Goal: Task Accomplishment & Management: Use online tool/utility

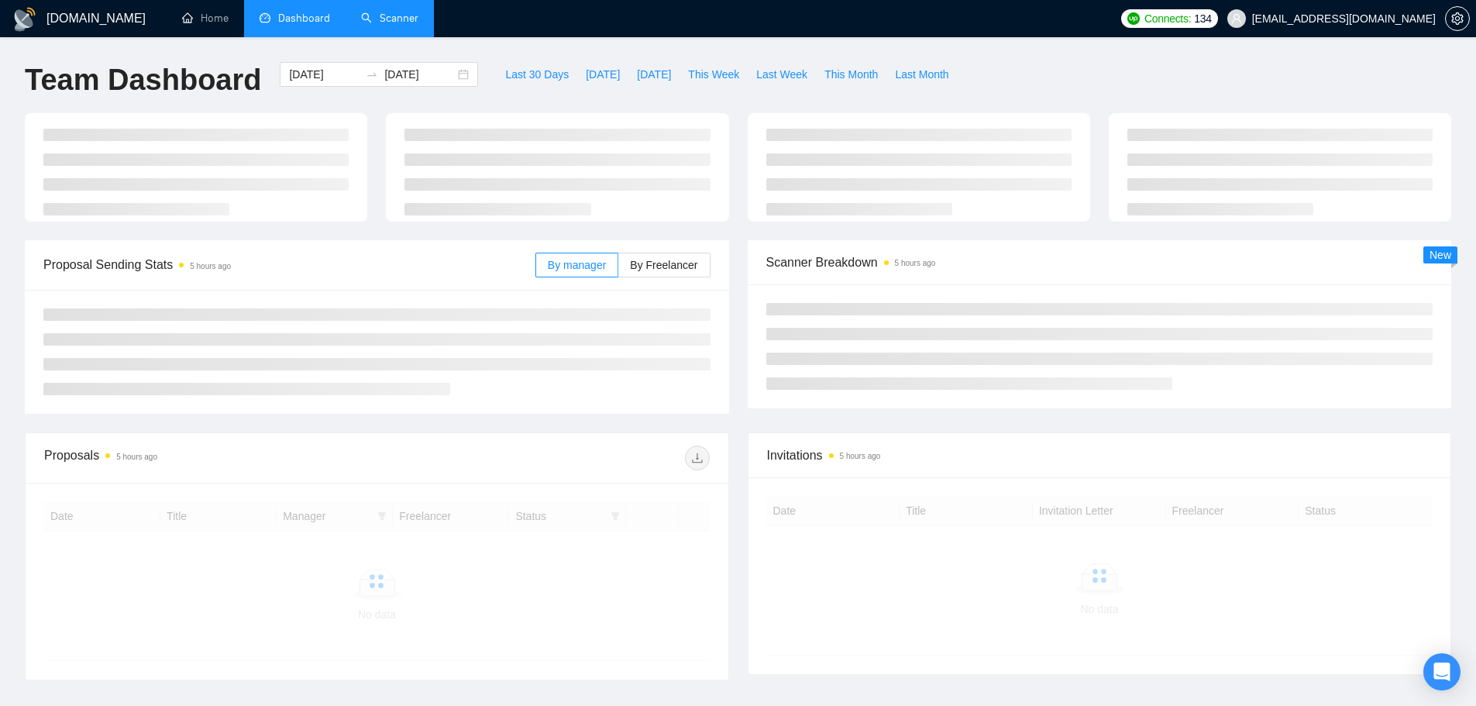
click at [380, 17] on link "Scanner" at bounding box center [389, 18] width 57 height 13
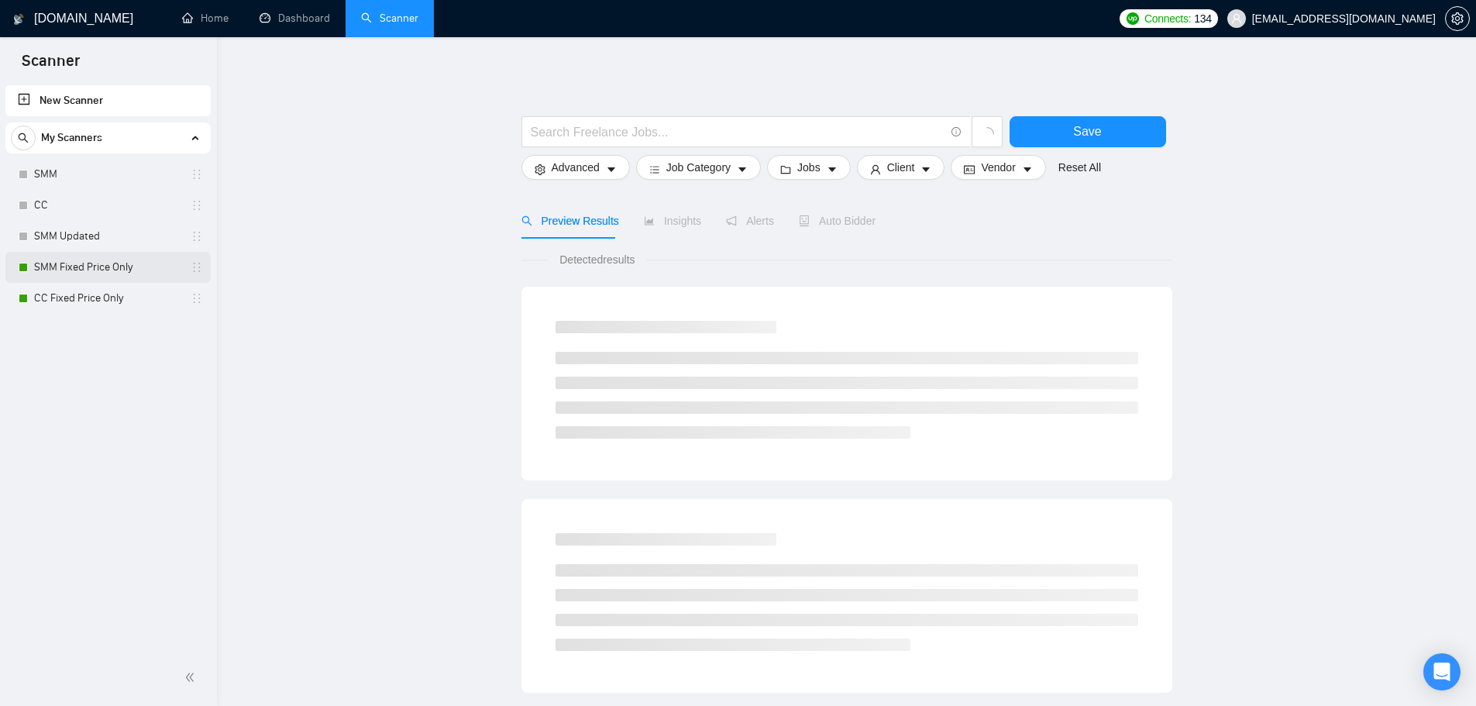
click at [108, 267] on link "SMM Fixed Price Only" at bounding box center [107, 267] width 147 height 31
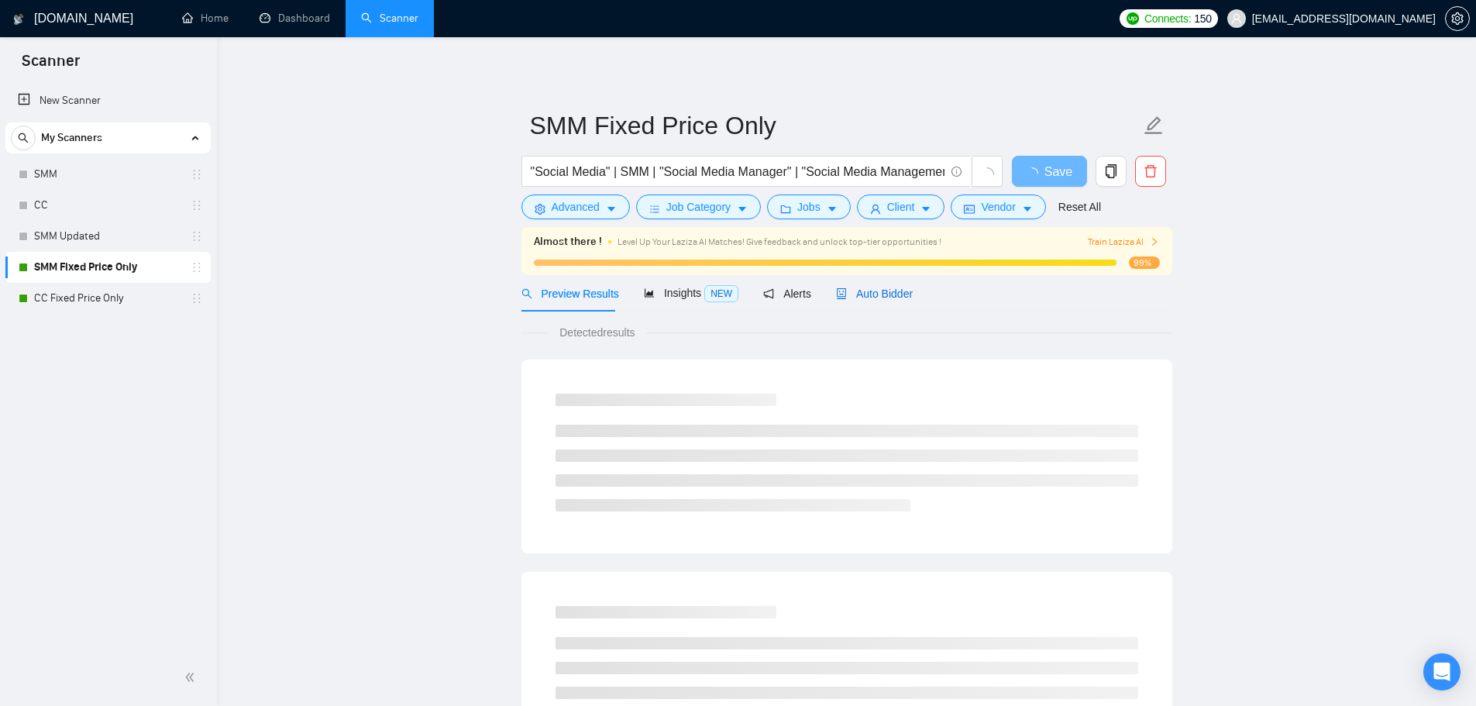
click at [880, 299] on span "Auto Bidder" at bounding box center [874, 294] width 77 height 12
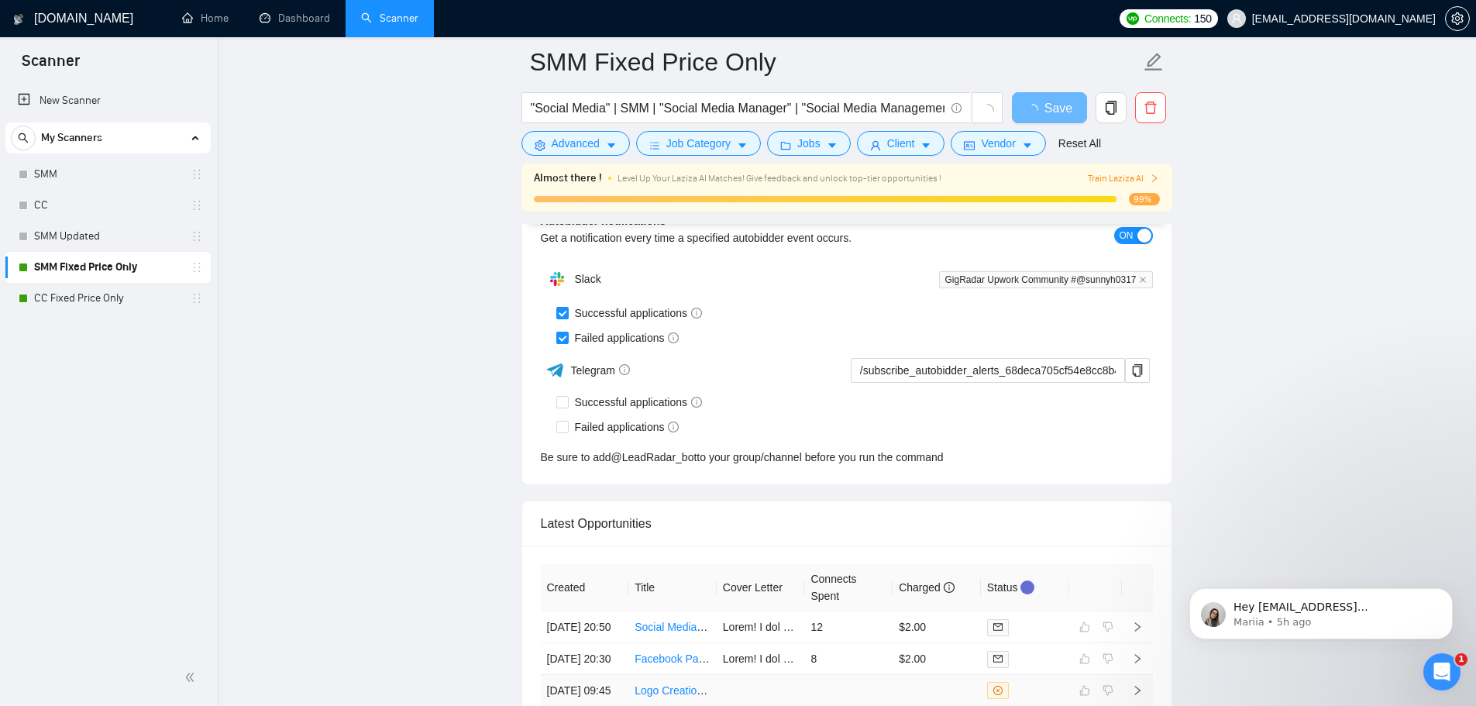
scroll to position [4059, 0]
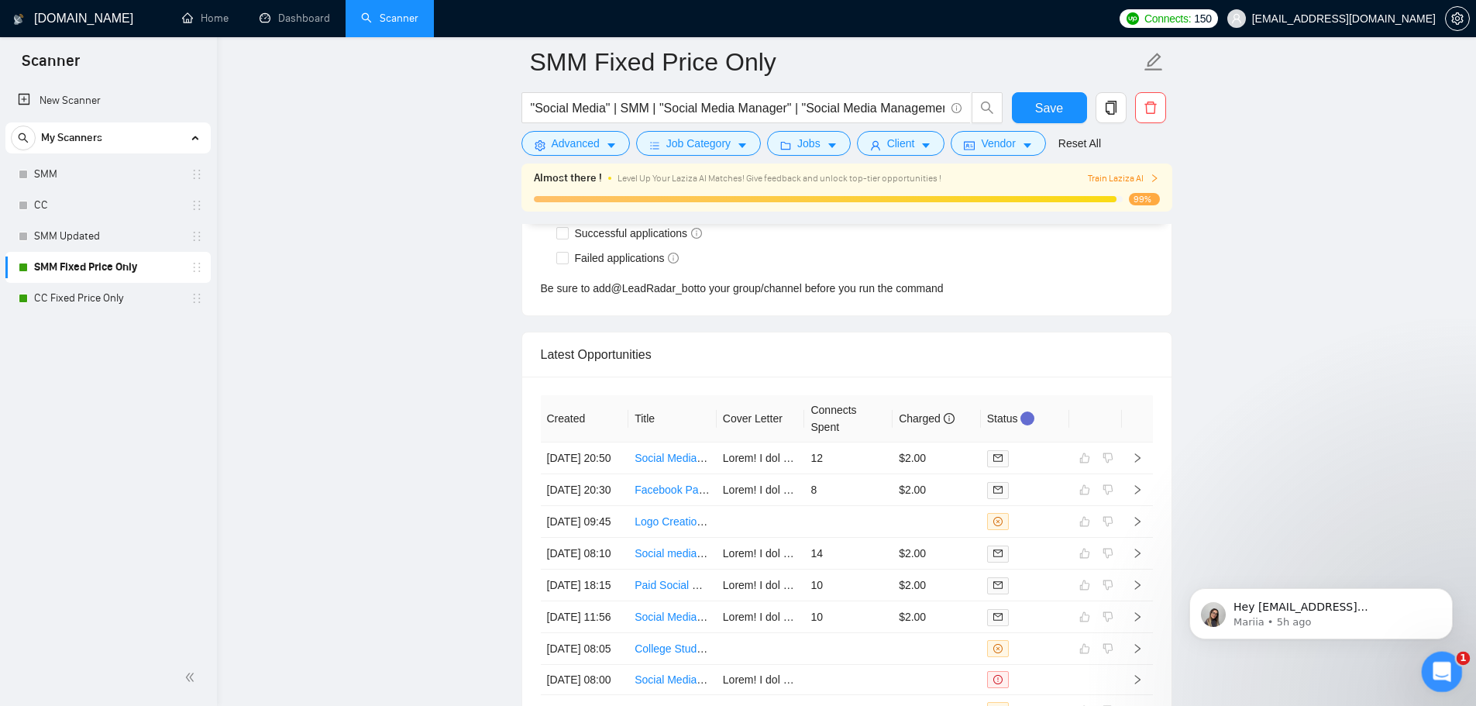
click at [1427, 678] on div "Open Intercom Messenger" at bounding box center [1439, 669] width 51 height 51
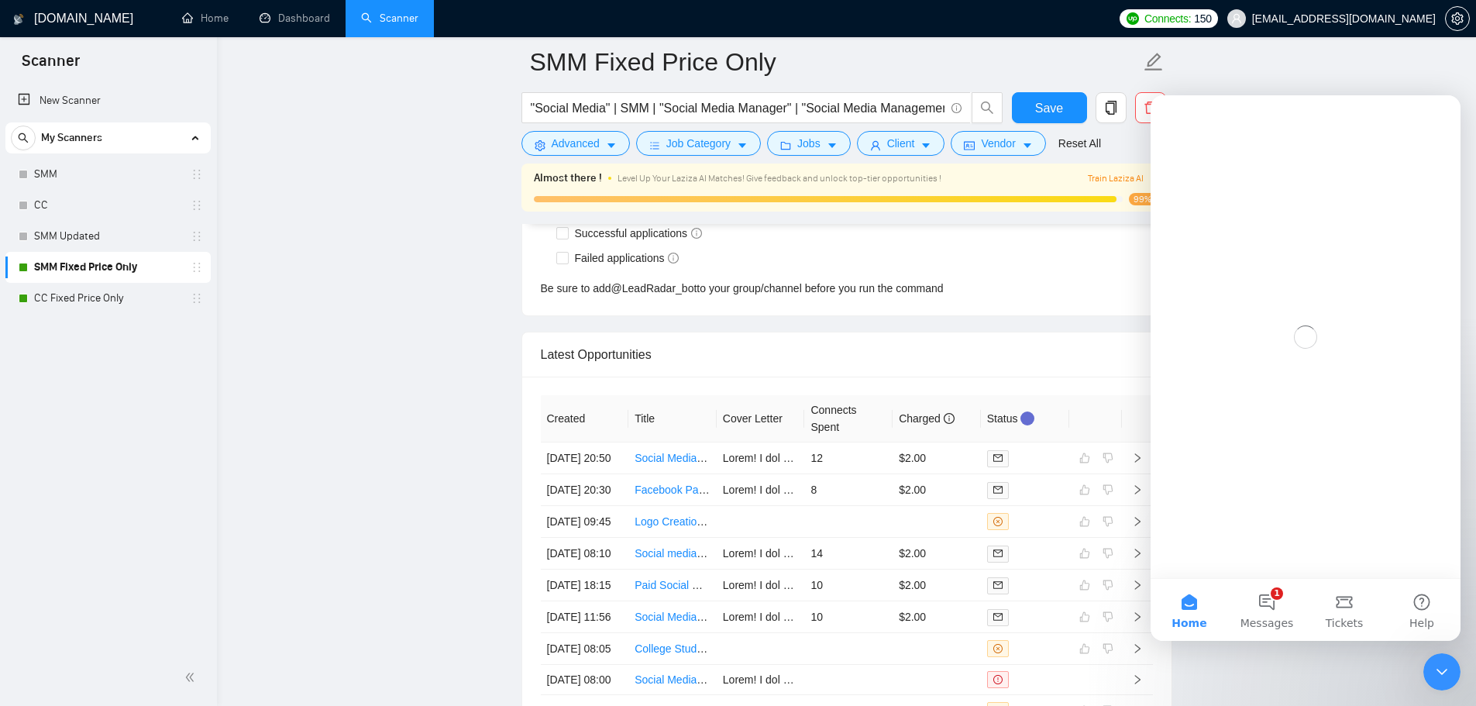
scroll to position [0, 0]
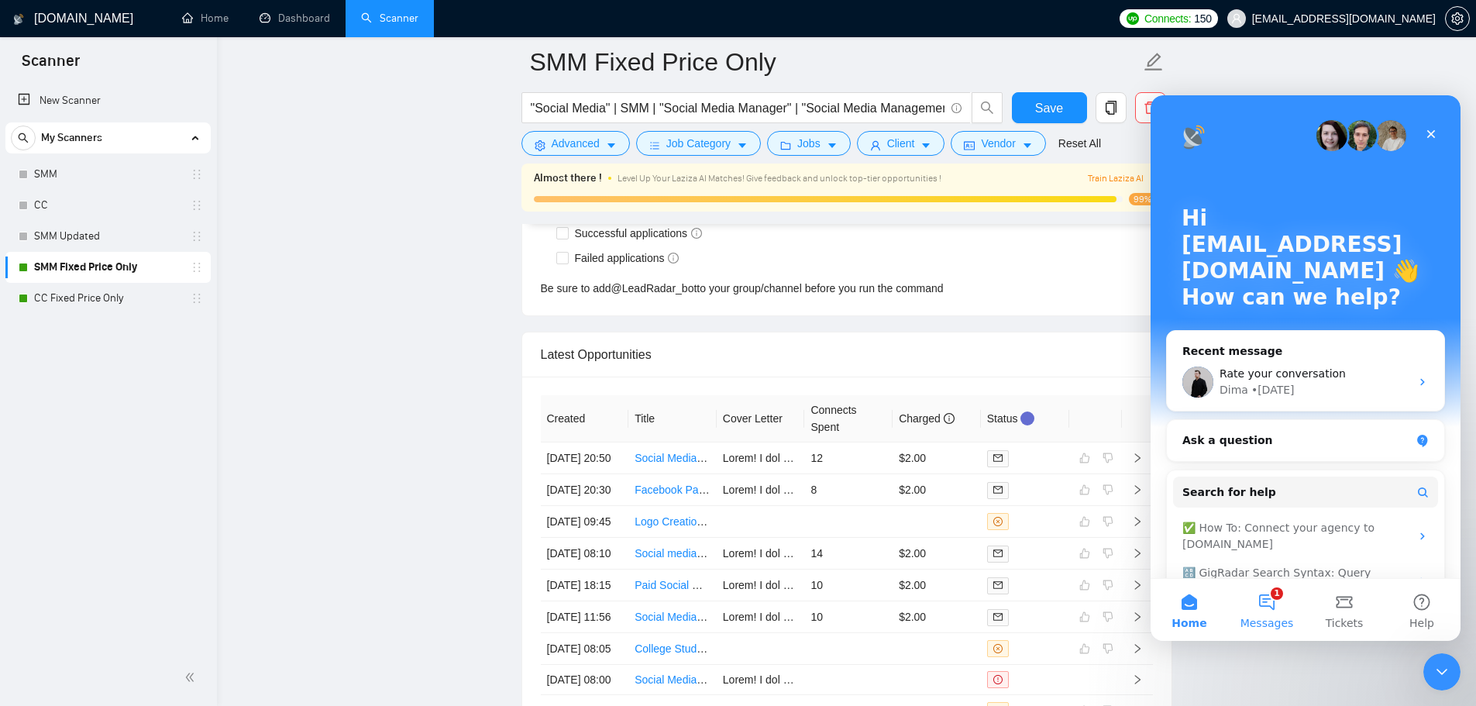
click at [1256, 605] on button "1 Messages" at bounding box center [1266, 610] width 77 height 62
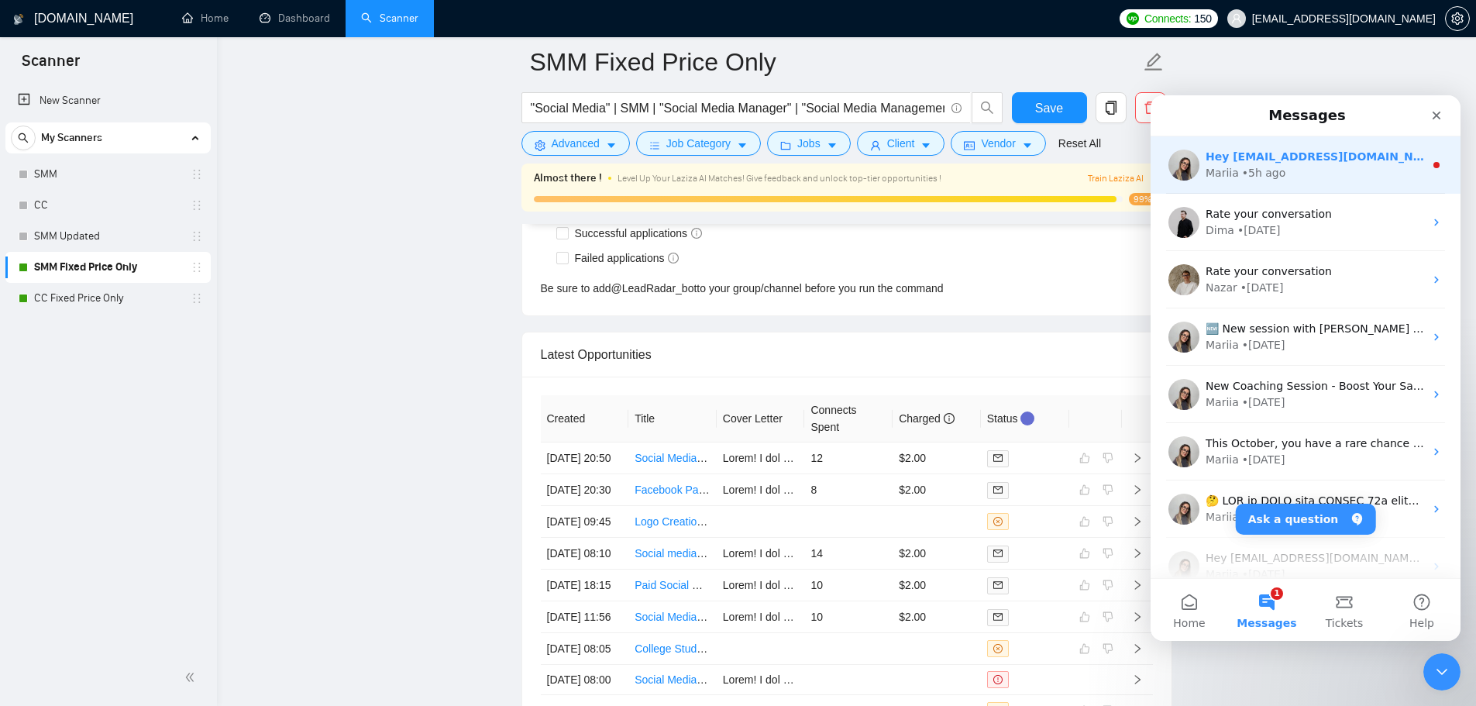
click at [1301, 166] on div "Mariia • 5h ago" at bounding box center [1315, 173] width 219 height 16
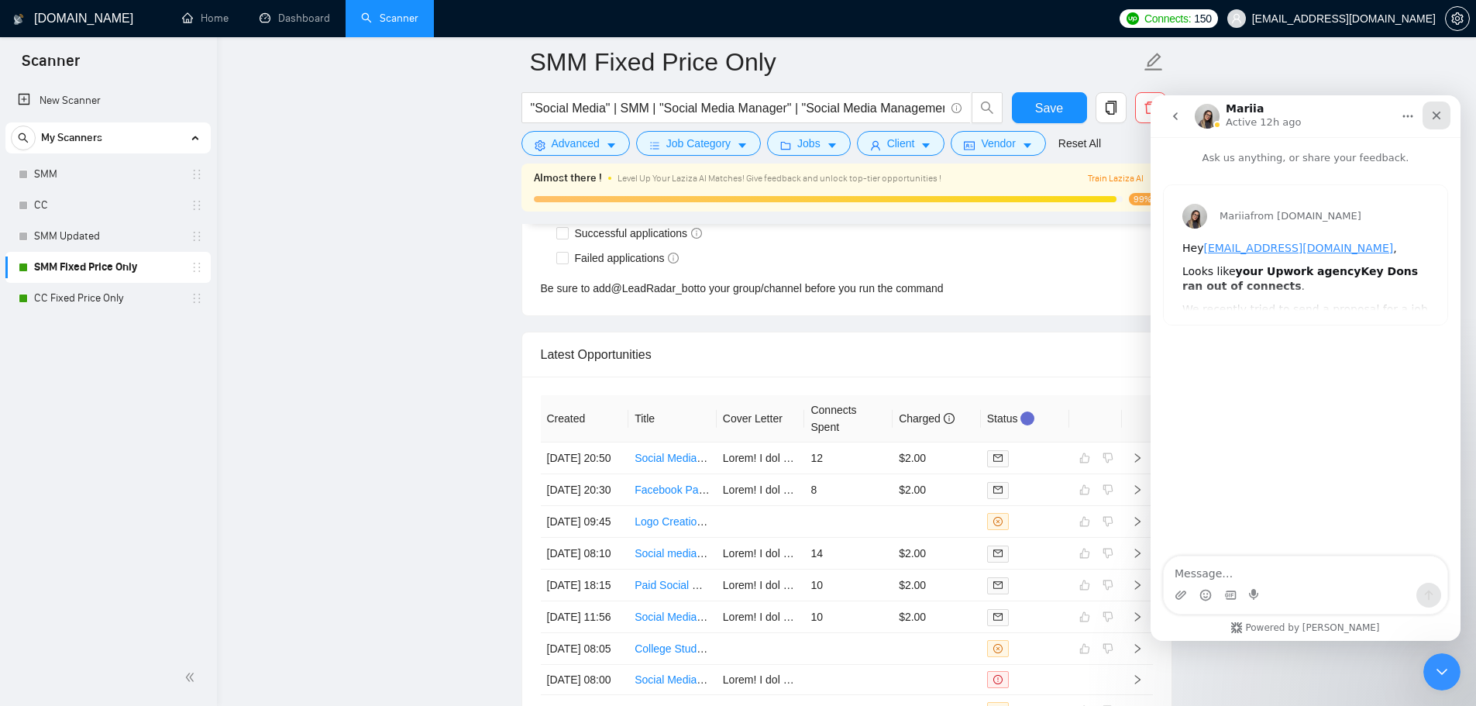
click at [1443, 120] on div "Close" at bounding box center [1437, 116] width 28 height 28
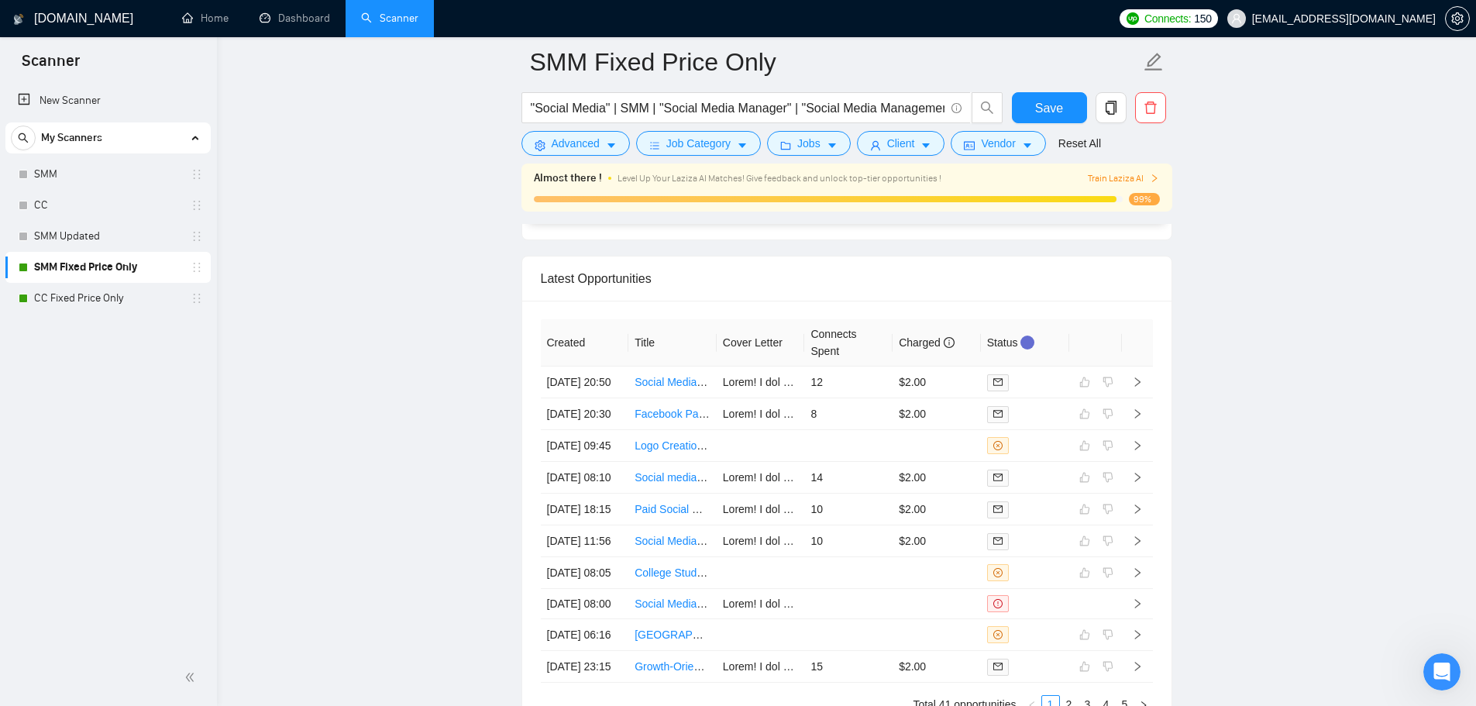
scroll to position [4059, 0]
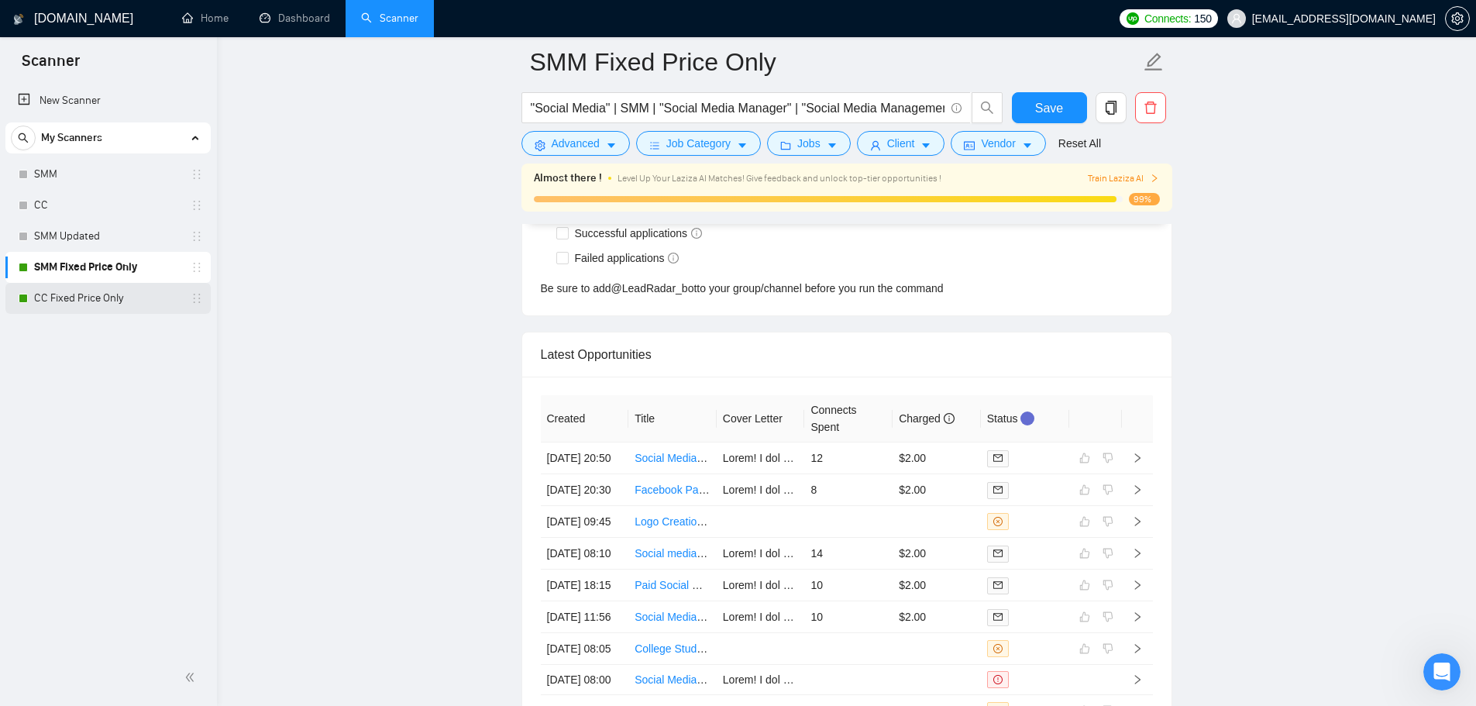
click at [40, 302] on link "CC Fixed Price Only" at bounding box center [107, 298] width 147 height 31
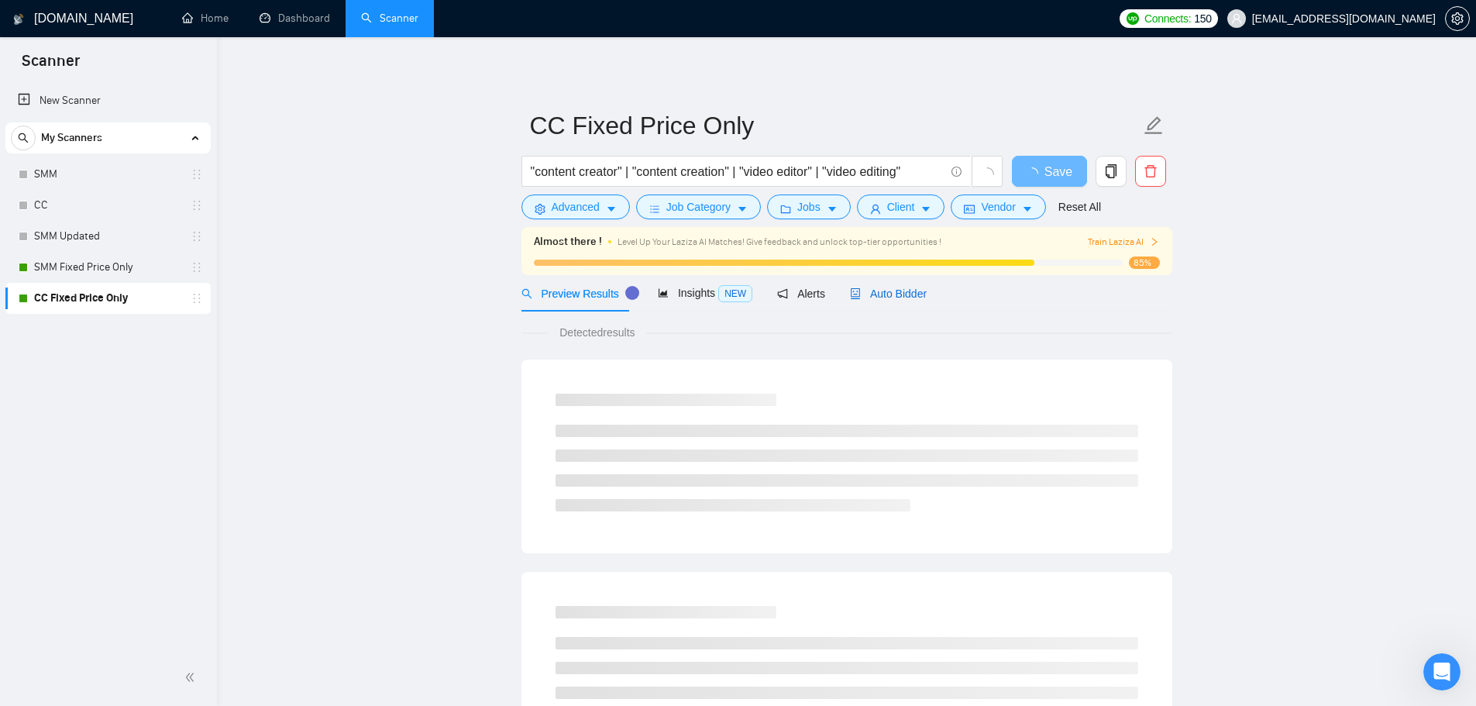
click at [909, 300] on span "Auto Bidder" at bounding box center [888, 294] width 77 height 12
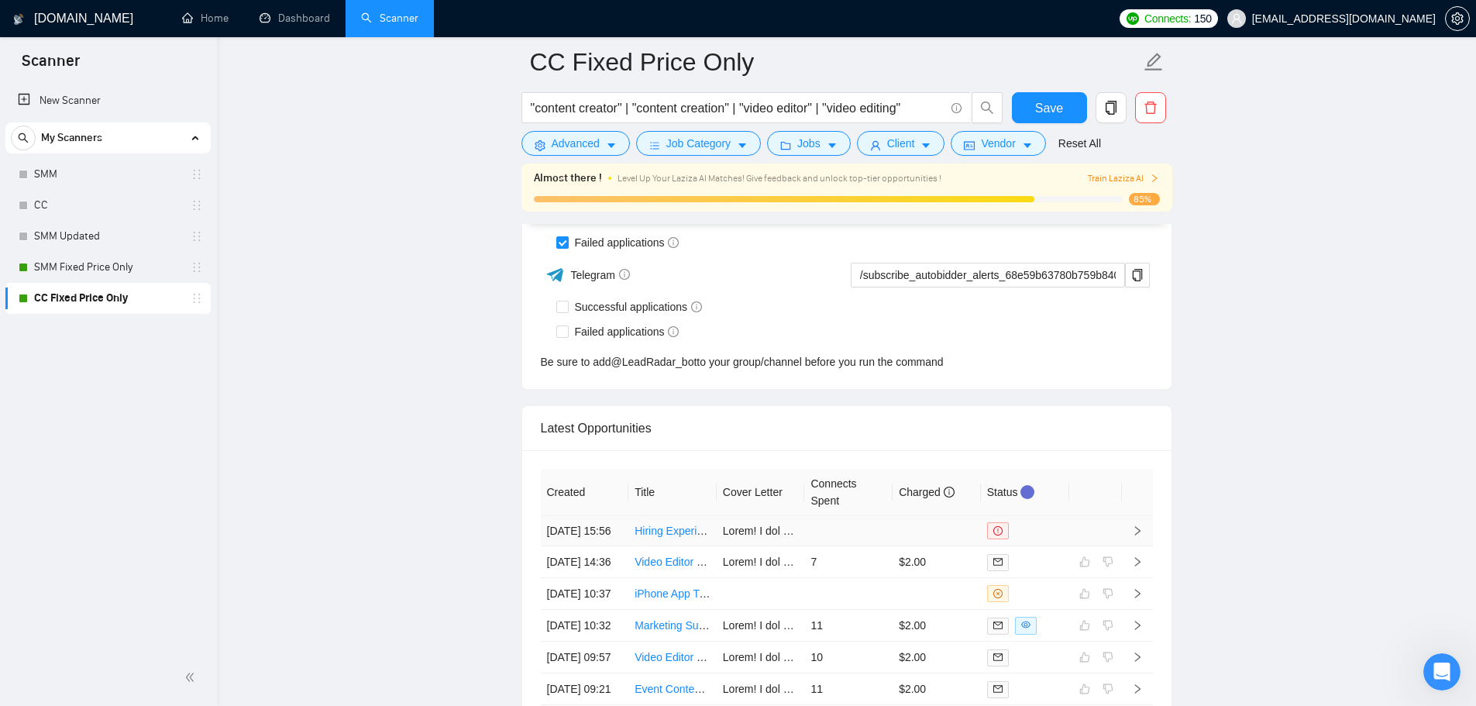
scroll to position [3744, 0]
